Goal: Task Accomplishment & Management: Use online tool/utility

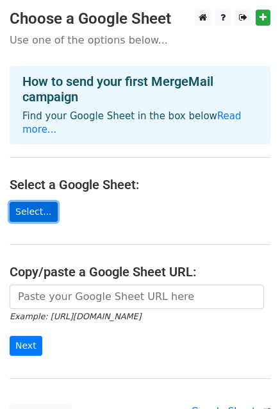
click at [35, 202] on link "Select..." at bounding box center [34, 212] width 48 height 20
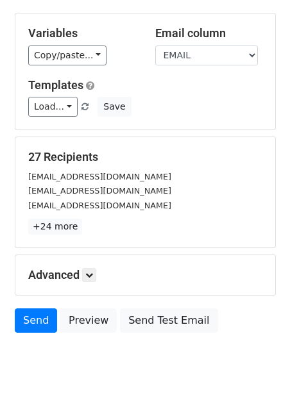
scroll to position [138, 0]
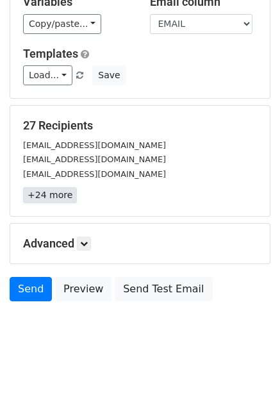
click at [54, 196] on link "+24 more" at bounding box center [50, 195] width 54 height 16
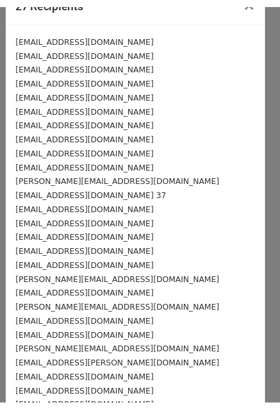
scroll to position [95, 0]
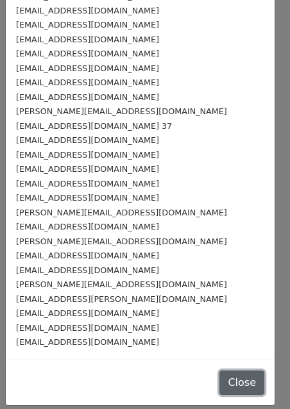
click at [222, 385] on button "Close" at bounding box center [241, 383] width 45 height 24
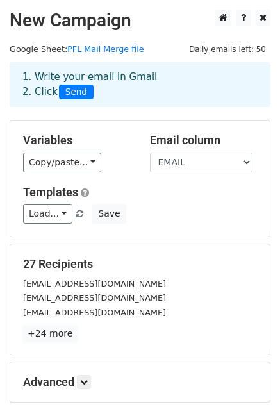
scroll to position [0, 0]
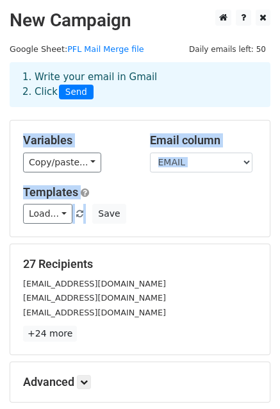
drag, startPoint x: 116, startPoint y: 108, endPoint x: 246, endPoint y: 255, distance: 196.2
click at [246, 255] on main "New Campaign Daily emails left: 50 Google Sheet: PFL Mail Merge file 1. Write y…" at bounding box center [140, 228] width 280 height 437
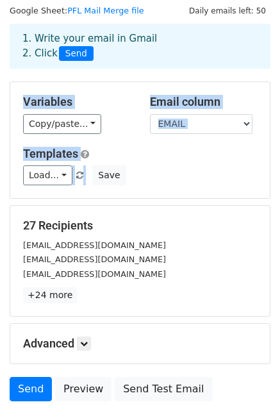
scroll to position [40, 0]
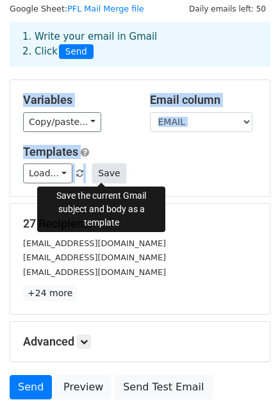
click at [104, 176] on button "Save" at bounding box center [108, 173] width 33 height 20
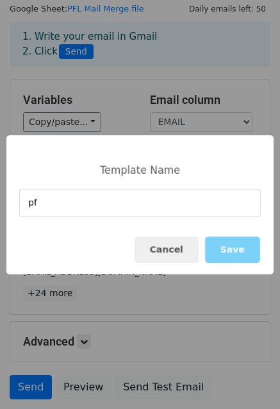
type input "p"
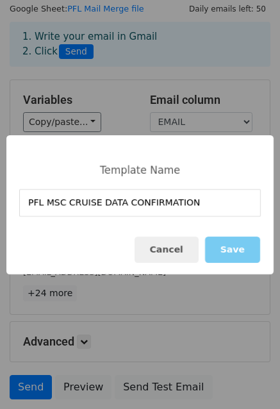
type input "PFL MSC CRUISE DATA CONFIRMATION"
click at [226, 246] on button "Save" at bounding box center [232, 250] width 55 height 26
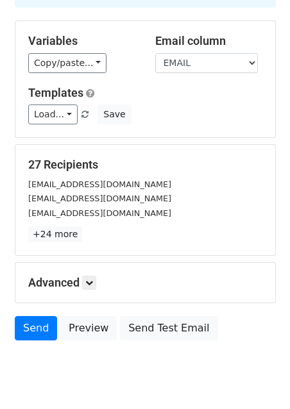
scroll to position [138, 0]
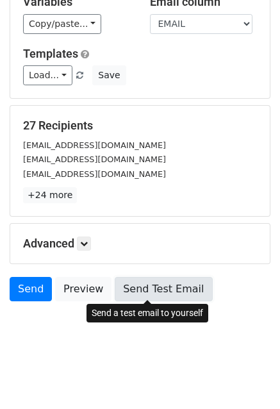
click at [140, 292] on link "Send Test Email" at bounding box center [163, 289] width 97 height 24
click at [144, 289] on link "Send Test Email" at bounding box center [163, 289] width 97 height 24
click at [130, 280] on link "Send Test Email" at bounding box center [163, 289] width 97 height 24
click at [144, 289] on link "Send Test Email" at bounding box center [163, 289] width 97 height 24
click at [133, 283] on link "Send Test Email" at bounding box center [163, 289] width 97 height 24
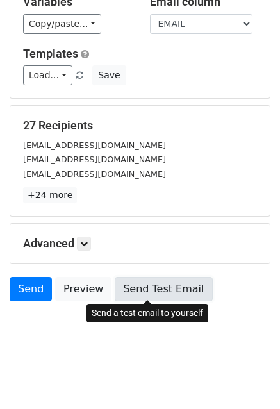
click at [140, 290] on link "Send Test Email" at bounding box center [163, 289] width 97 height 24
click at [137, 292] on link "Send Test Email" at bounding box center [163, 289] width 97 height 24
click at [146, 291] on link "Send Test Email" at bounding box center [163, 289] width 97 height 24
click at [134, 294] on link "Send Test Email" at bounding box center [163, 289] width 97 height 24
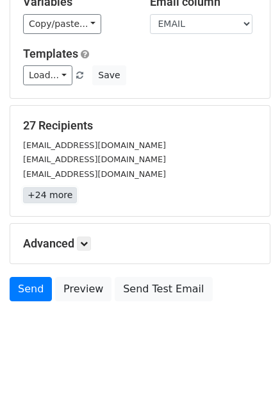
click at [59, 196] on link "+24 more" at bounding box center [50, 195] width 54 height 16
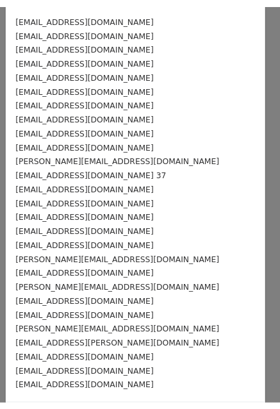
scroll to position [0, 0]
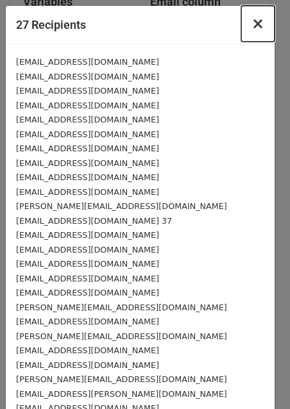
click at [251, 24] on span "×" at bounding box center [257, 24] width 13 height 18
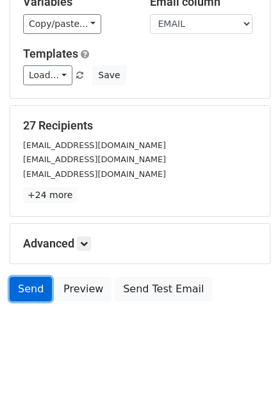
click at [35, 290] on link "Send" at bounding box center [31, 289] width 42 height 24
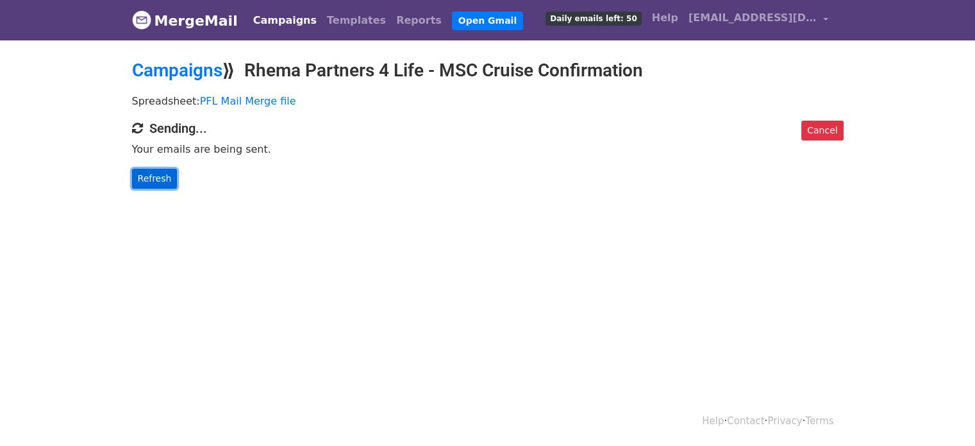
click at [162, 176] on link "Refresh" at bounding box center [155, 179] width 46 height 20
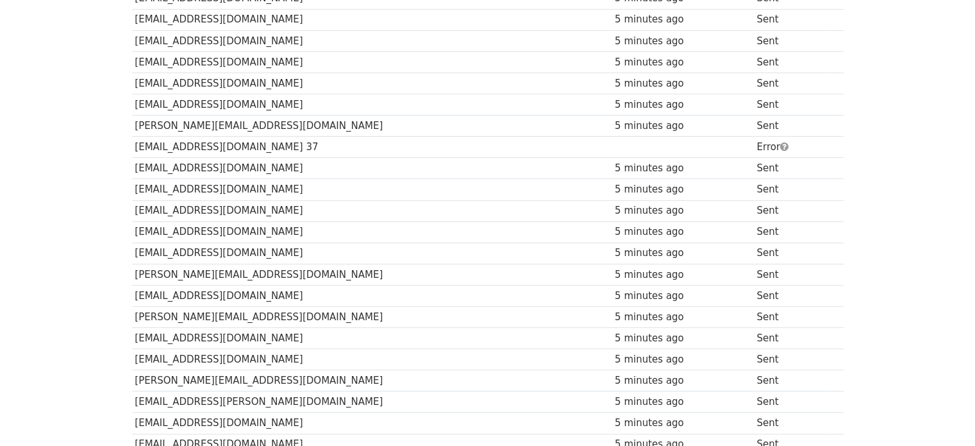
scroll to position [302, 0]
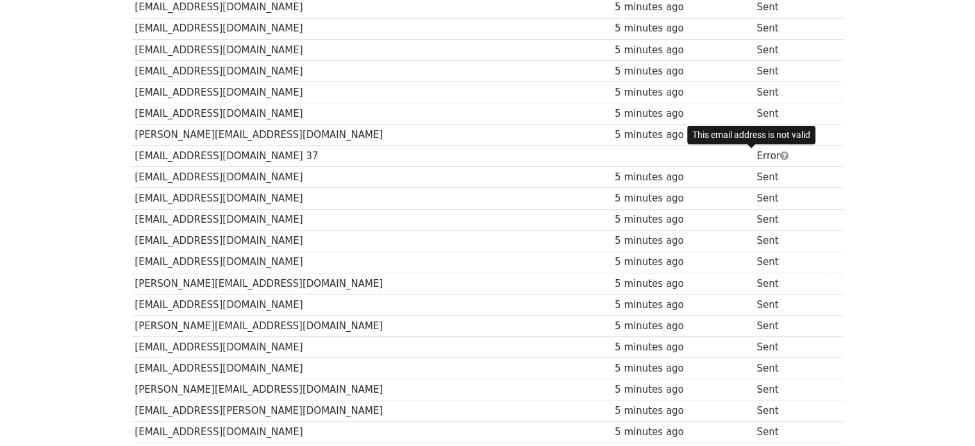
click at [780, 154] on span at bounding box center [784, 156] width 8 height 10
click at [754, 153] on td "Error" at bounding box center [793, 156] width 78 height 21
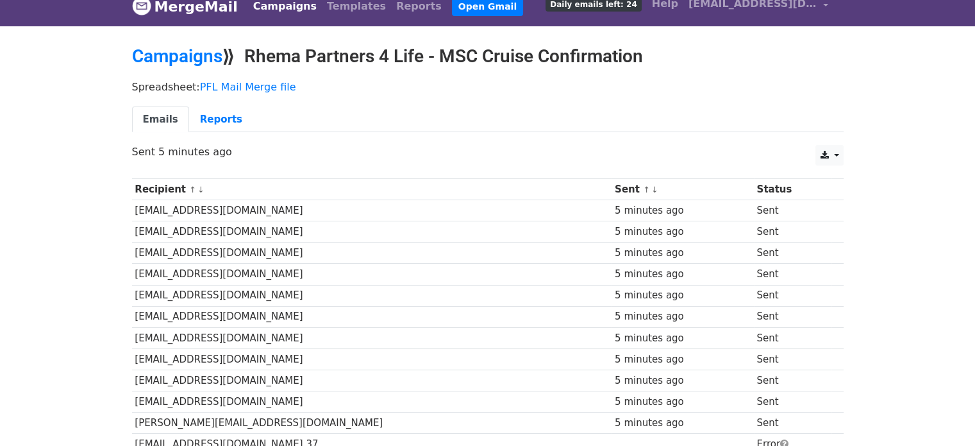
scroll to position [0, 0]
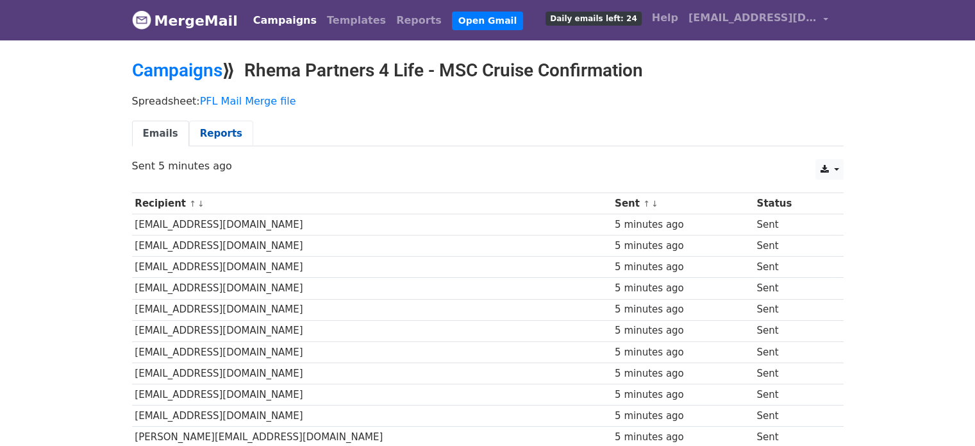
click at [204, 137] on link "Reports" at bounding box center [221, 134] width 64 height 26
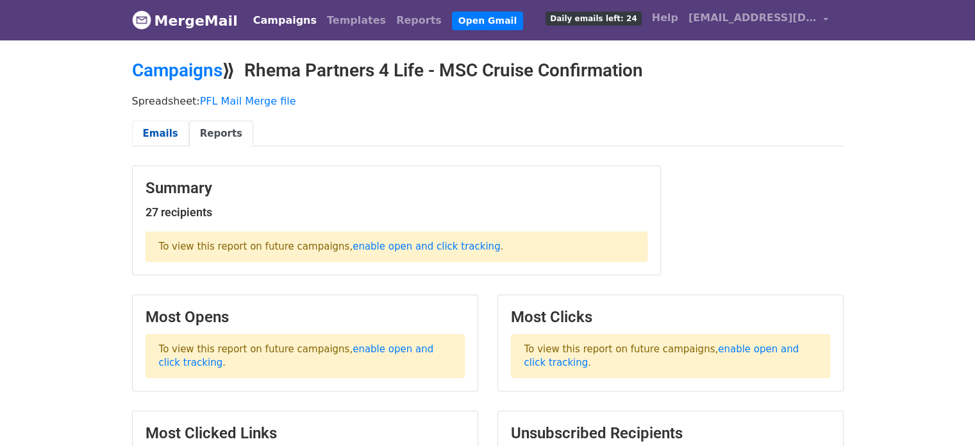
click at [150, 135] on link "Emails" at bounding box center [160, 134] width 57 height 26
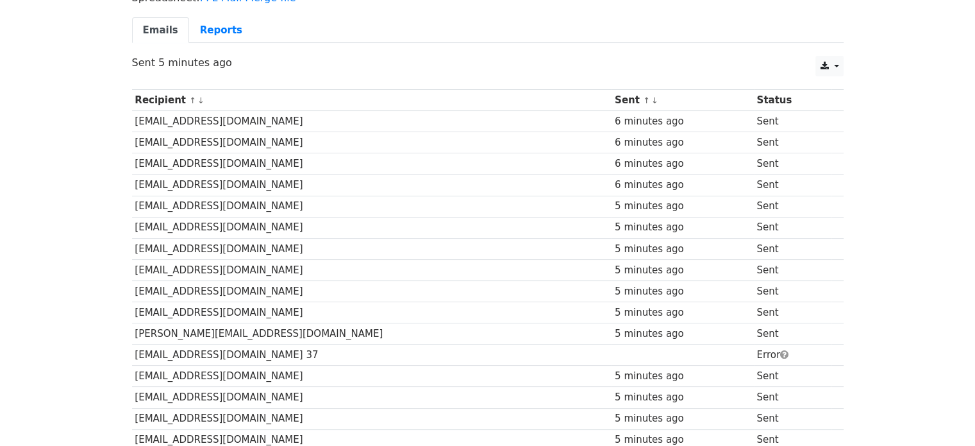
scroll to position [103, 0]
